Goal: Find specific page/section: Find specific page/section

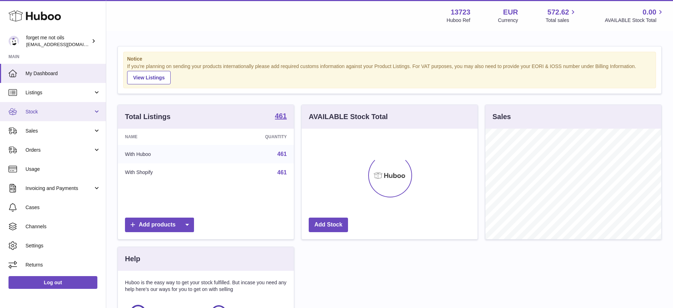
scroll to position [110, 176]
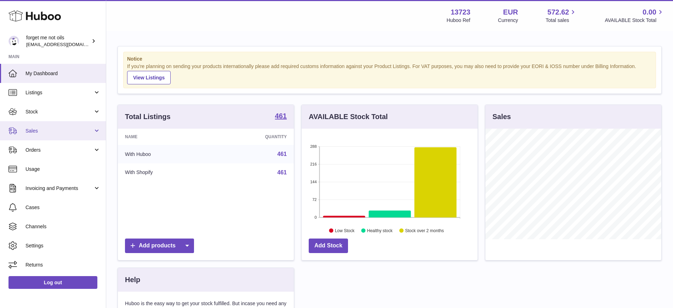
click at [68, 129] on span "Sales" at bounding box center [59, 130] width 68 height 7
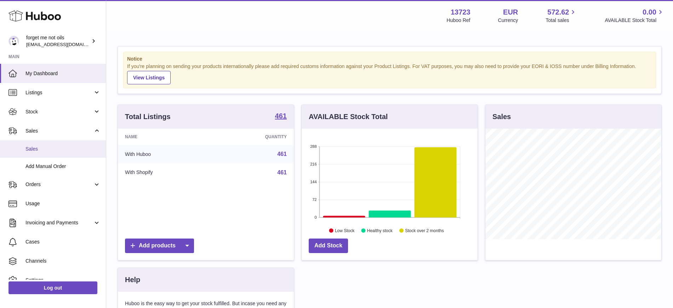
click at [55, 144] on link "Sales" at bounding box center [53, 148] width 106 height 17
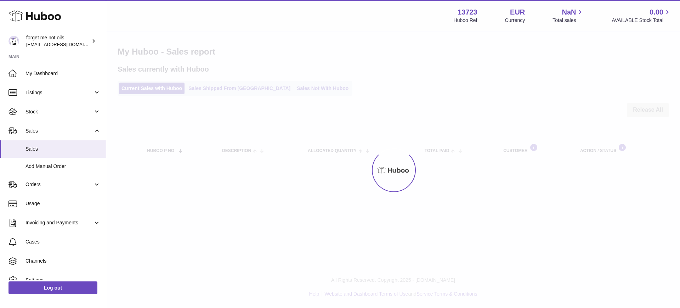
click at [302, 87] on div at bounding box center [393, 170] width 574 height 276
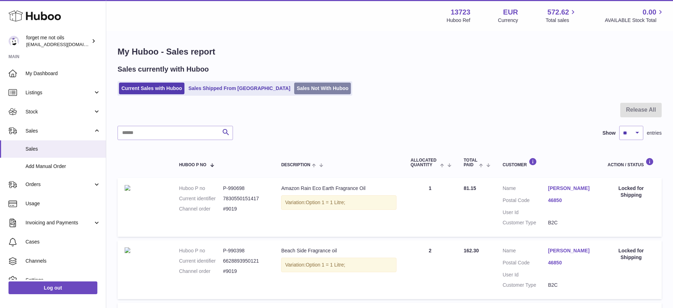
click at [294, 90] on link "Sales Not With Huboo" at bounding box center [322, 89] width 57 height 12
